Goal: Find specific page/section: Find specific page/section

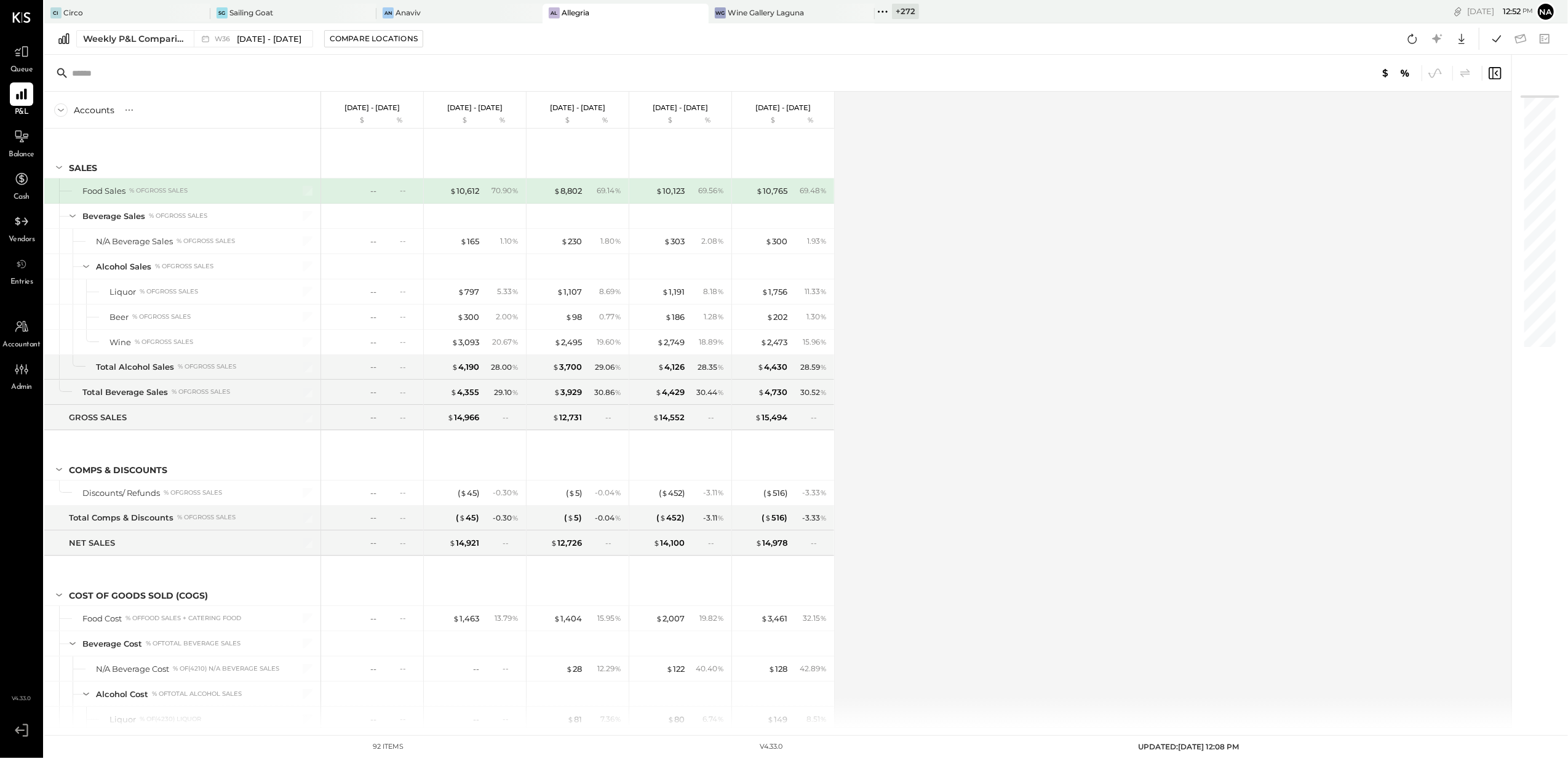
click at [899, 11] on div "+ 272" at bounding box center [906, 11] width 27 height 15
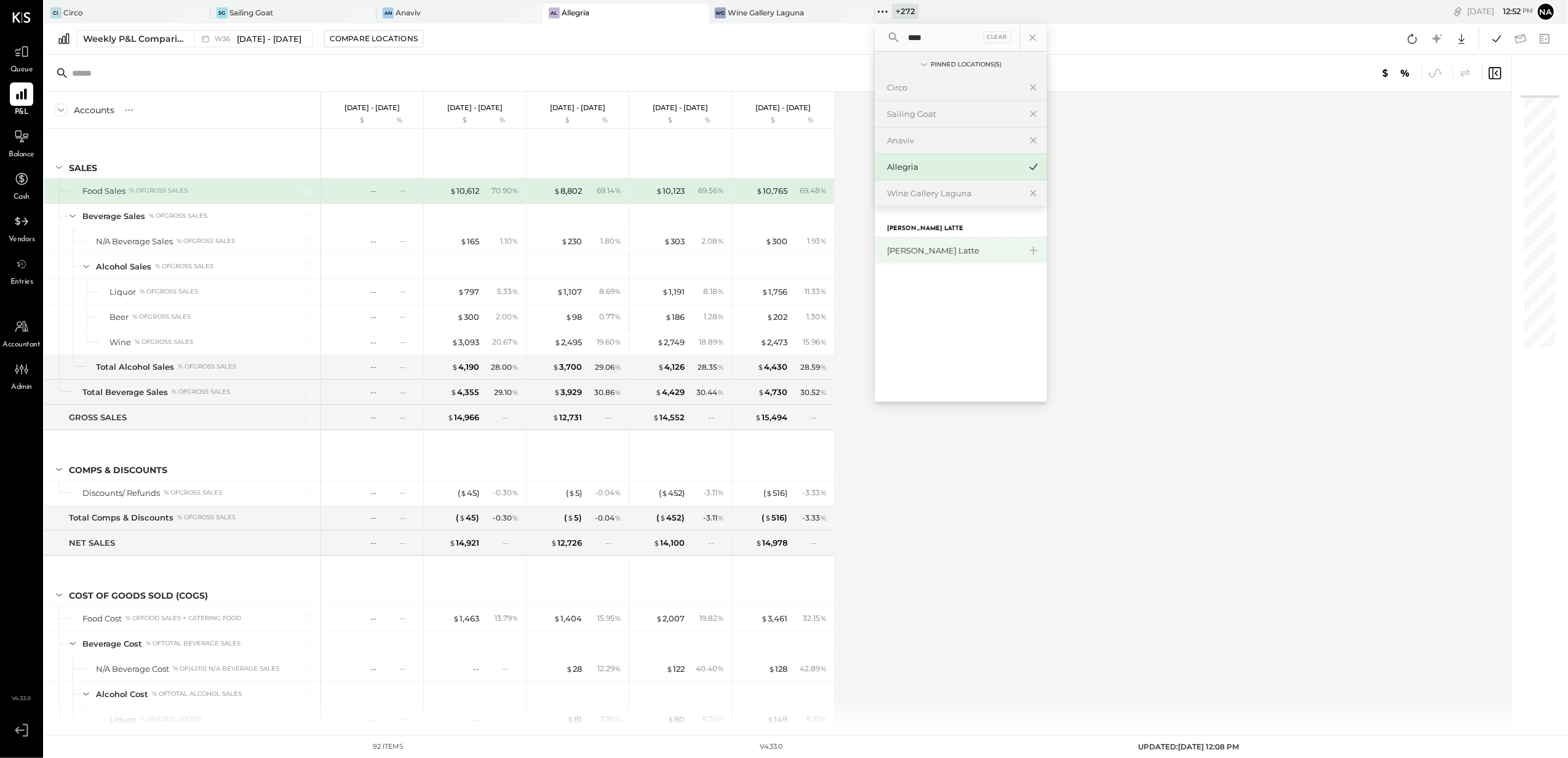
type input "****"
click at [941, 252] on div "[PERSON_NAME] Latte" at bounding box center [953, 250] width 133 height 11
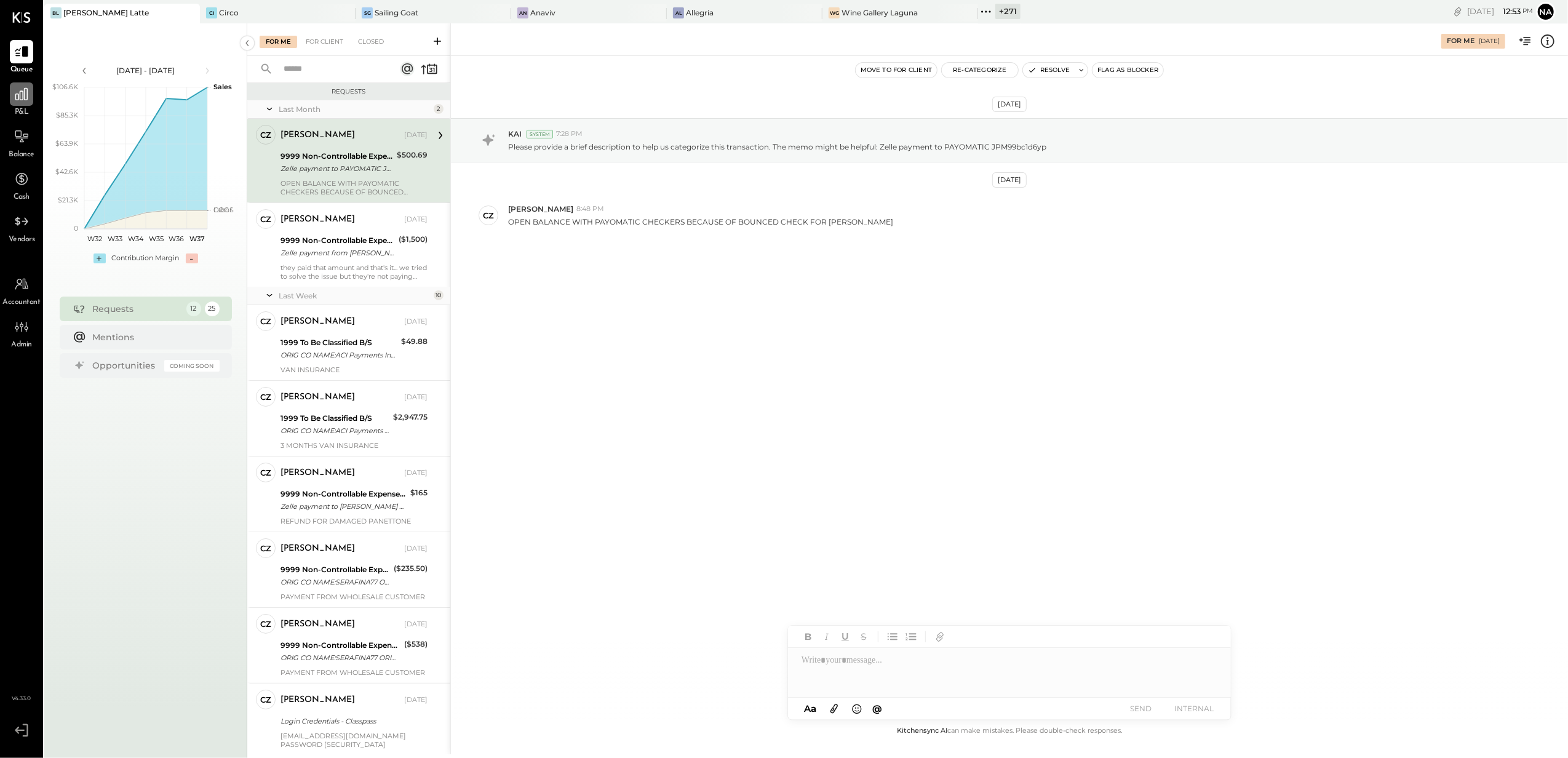
click at [18, 104] on div at bounding box center [22, 94] width 24 height 24
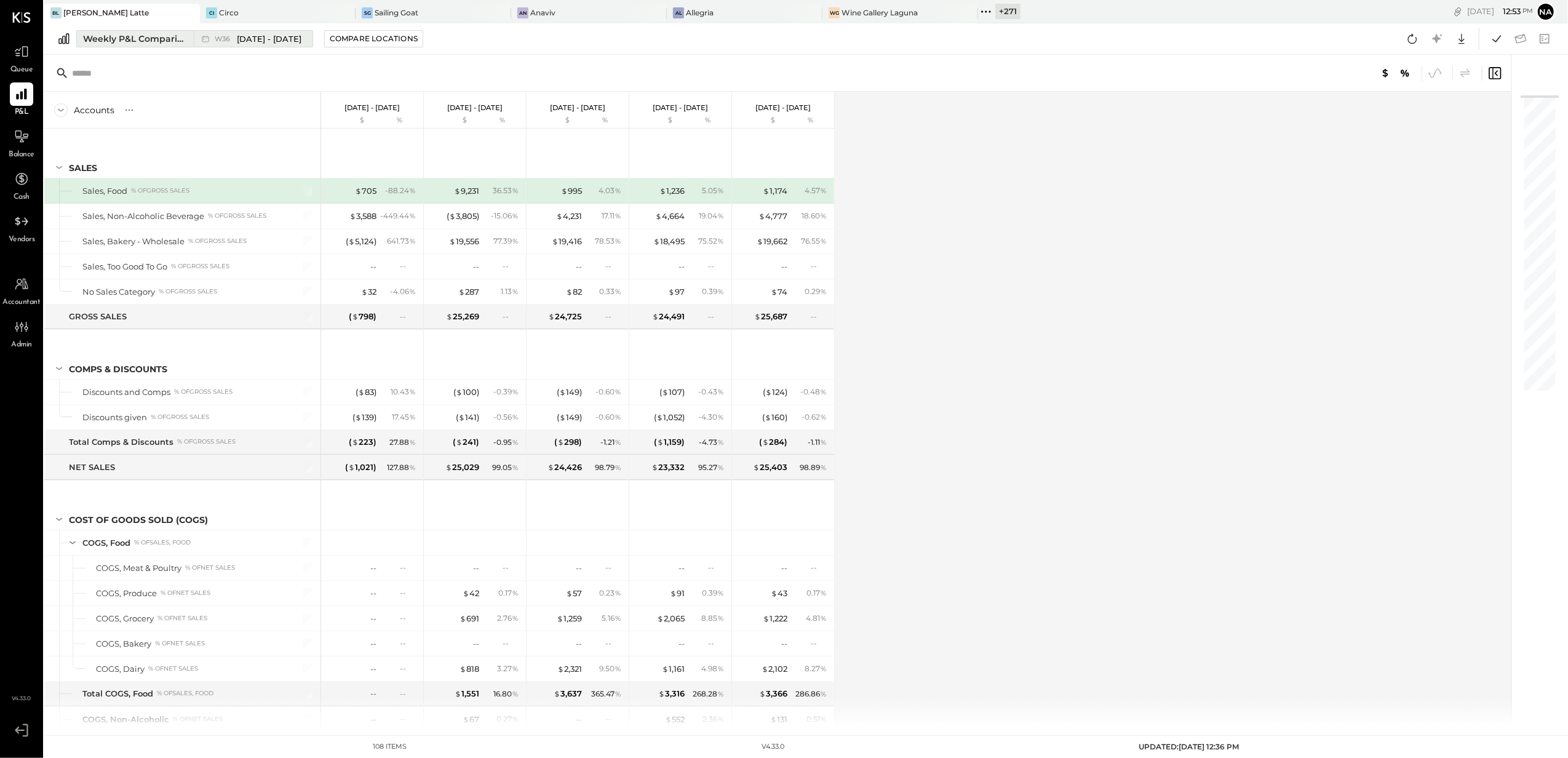
click at [166, 40] on div "Weekly P&L Comparison" at bounding box center [135, 38] width 104 height 12
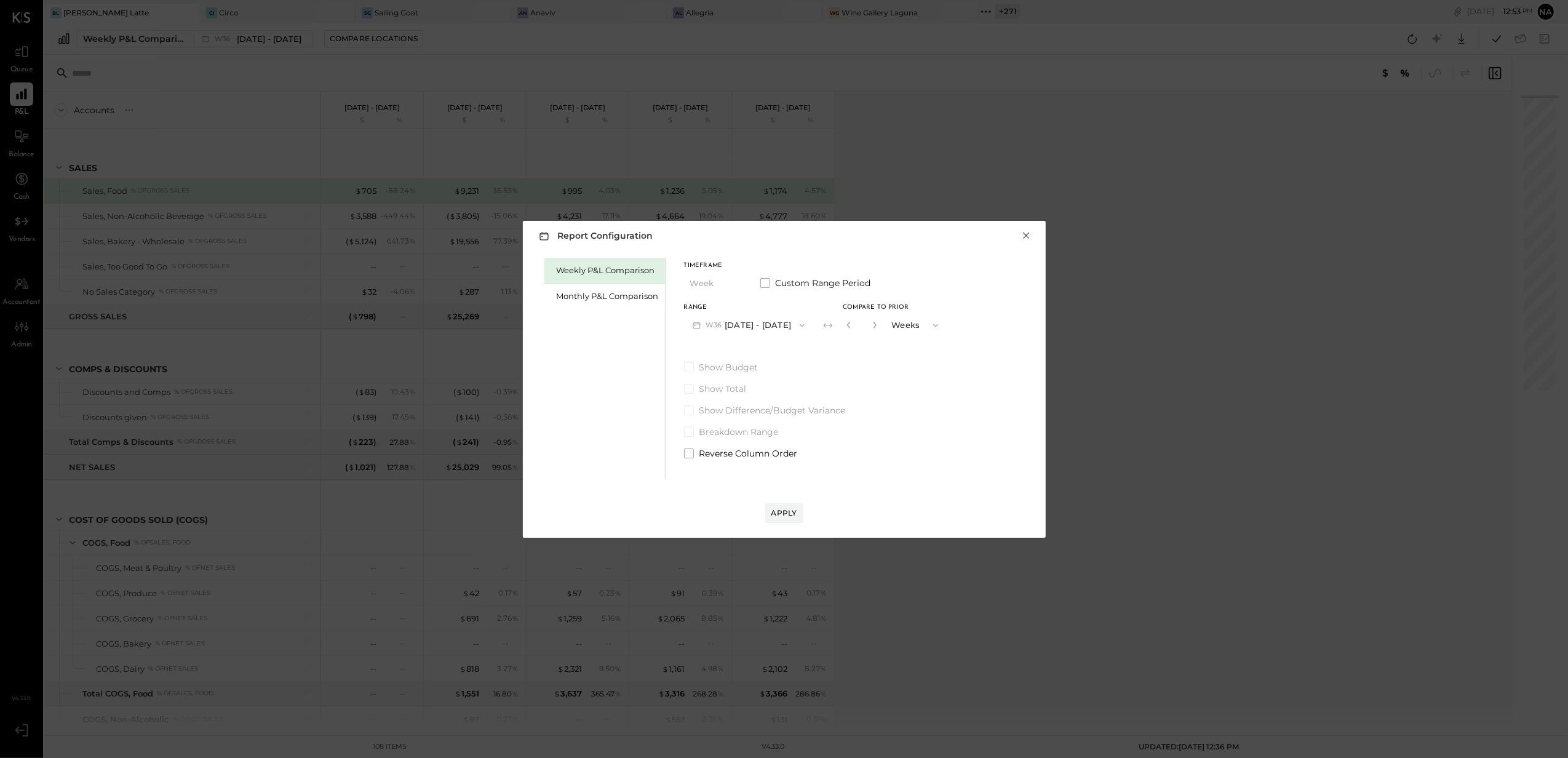
click at [1029, 235] on button "×" at bounding box center [1027, 236] width 11 height 12
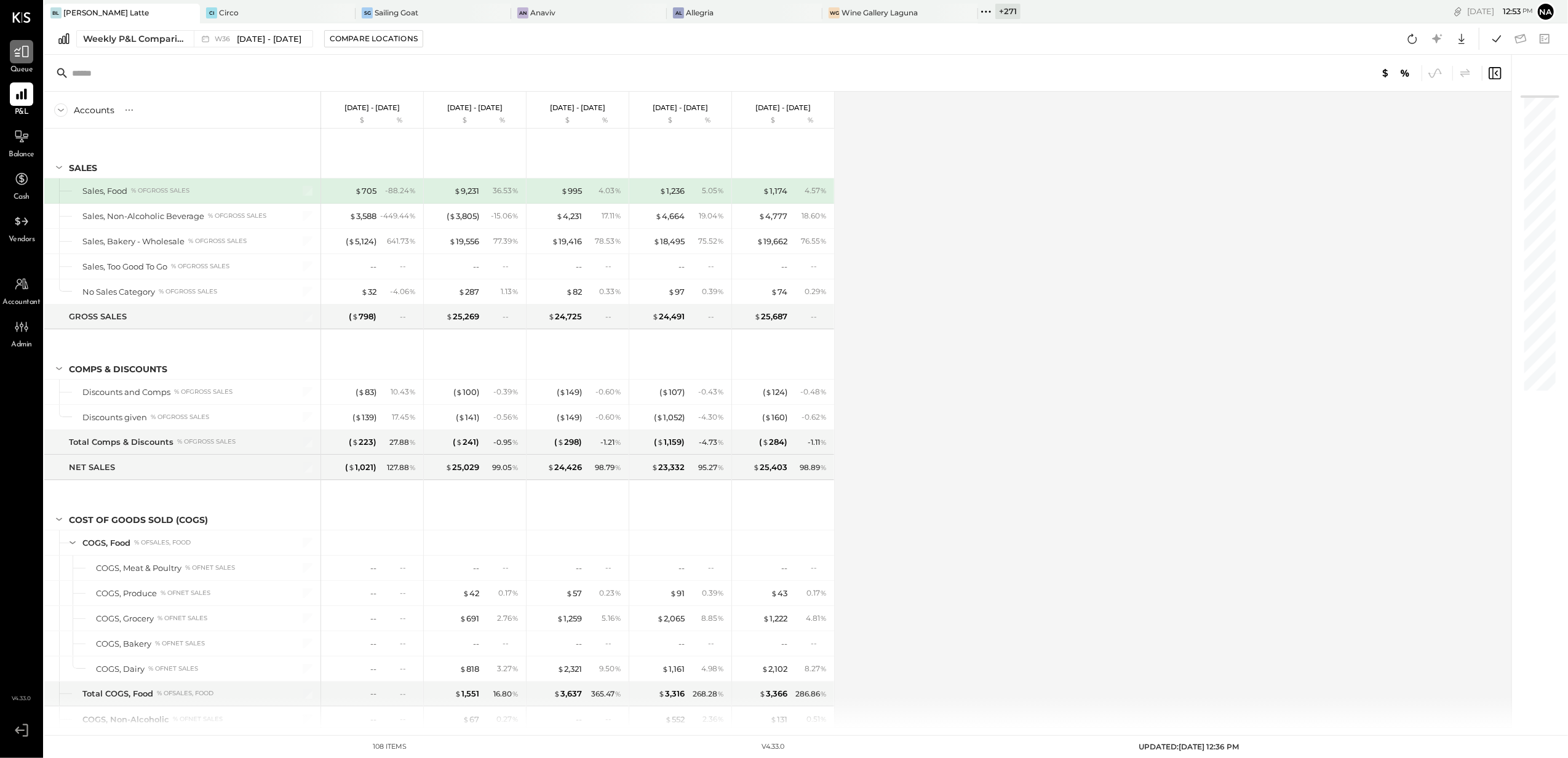
click at [22, 57] on icon at bounding box center [22, 52] width 16 height 16
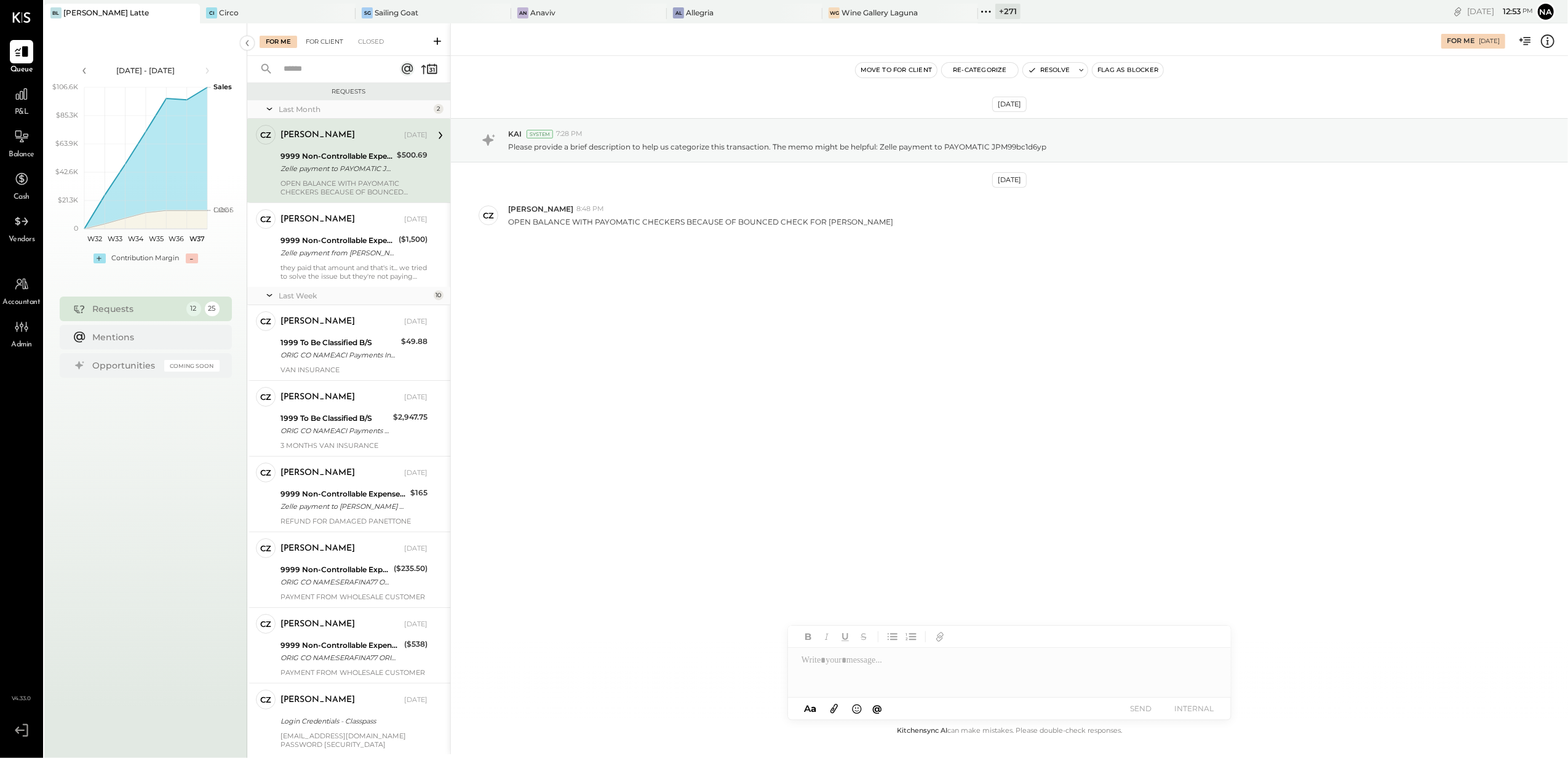
click at [338, 46] on div "For Client" at bounding box center [325, 42] width 50 height 12
